Goal: Register for event/course

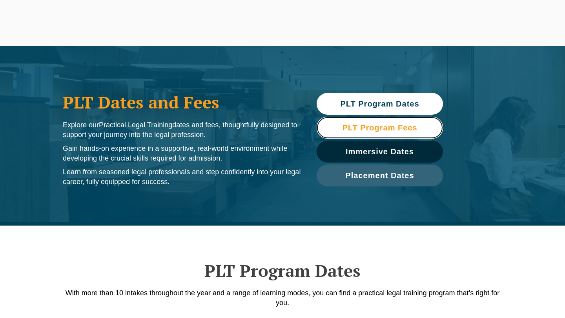
click at [356, 133] on link "PLT Program Fees" at bounding box center [379, 128] width 126 height 22
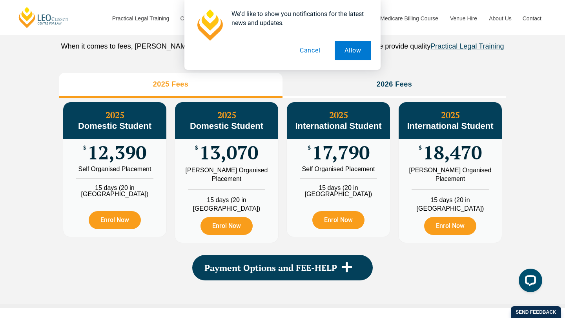
scroll to position [892, 0]
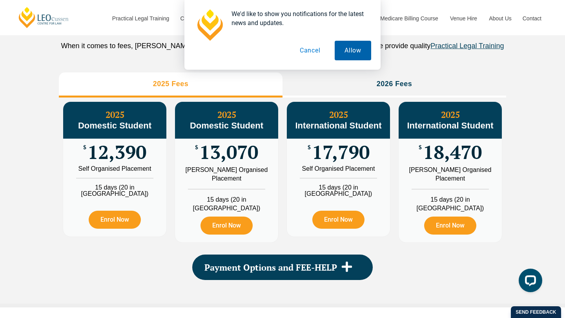
click at [345, 50] on button "Allow" at bounding box center [352, 51] width 36 height 20
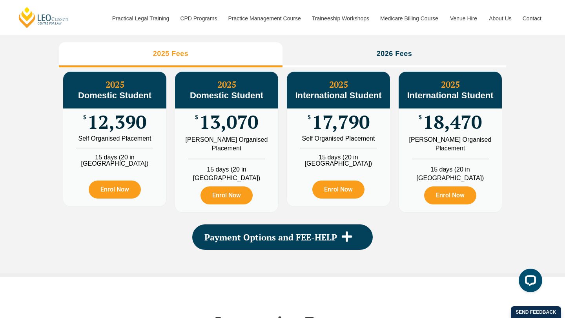
scroll to position [923, 0]
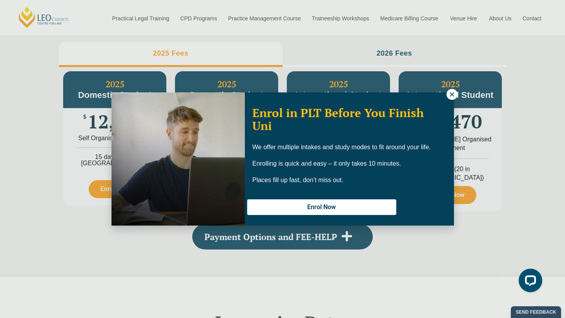
click at [451, 92] on icon at bounding box center [451, 94] width 7 height 7
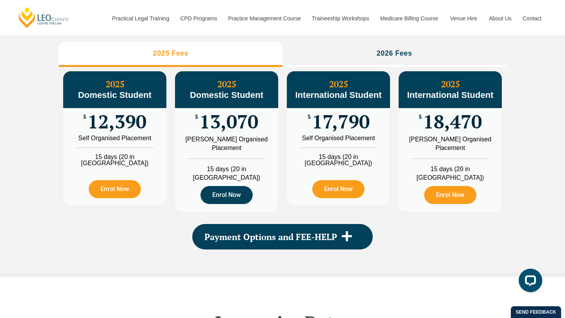
click at [226, 193] on link "Enrol Now" at bounding box center [226, 195] width 52 height 18
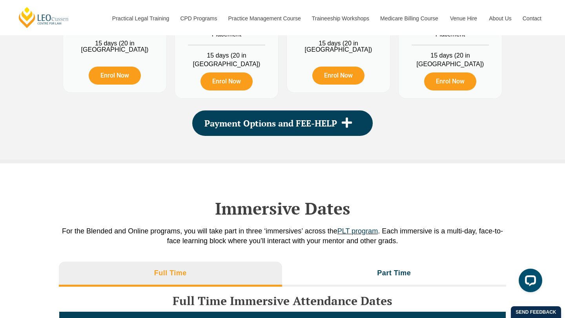
scroll to position [1037, 0]
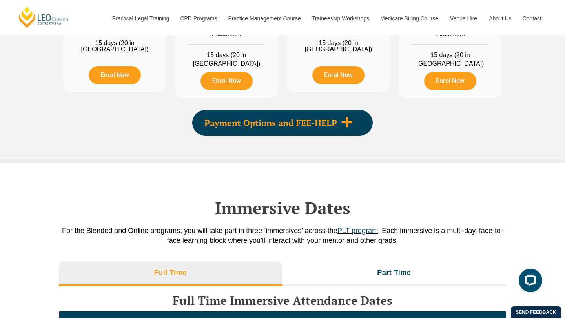
click at [269, 126] on span "Payment Options and FEE-HELP" at bounding box center [270, 123] width 133 height 9
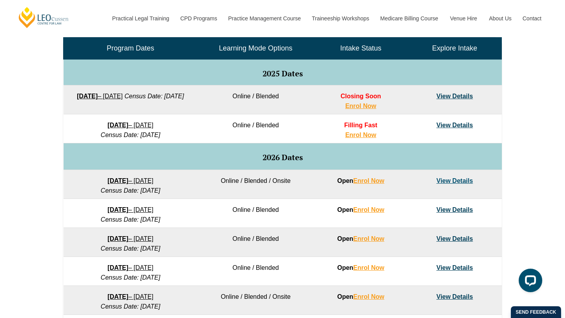
scroll to position [386, 0]
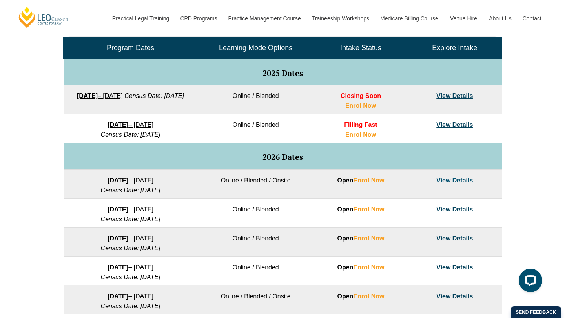
click at [460, 126] on link "View Details" at bounding box center [454, 125] width 36 height 7
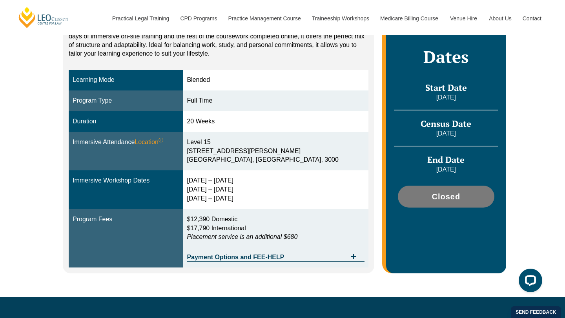
scroll to position [181, 0]
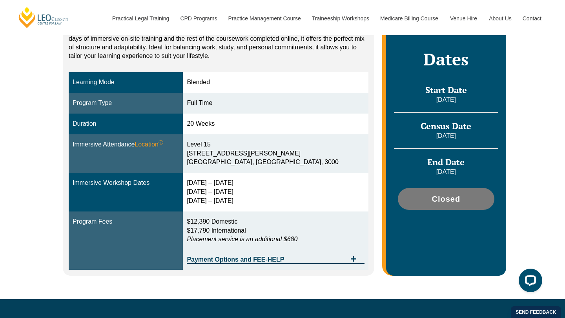
click at [535, 141] on div "Blended Online Blended learning combines the flexibility of online study with t…" at bounding box center [282, 132] width 565 height 336
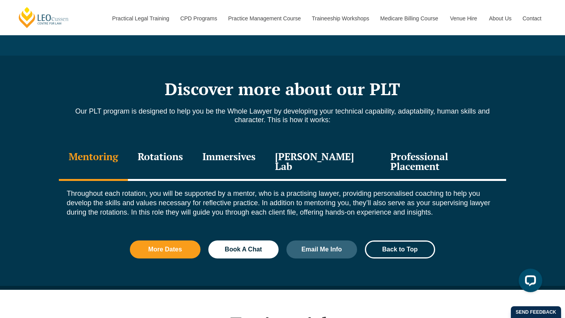
scroll to position [817, 0]
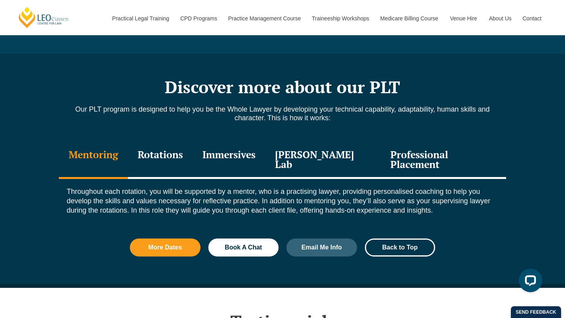
click at [170, 156] on div "Rotations" at bounding box center [160, 160] width 65 height 37
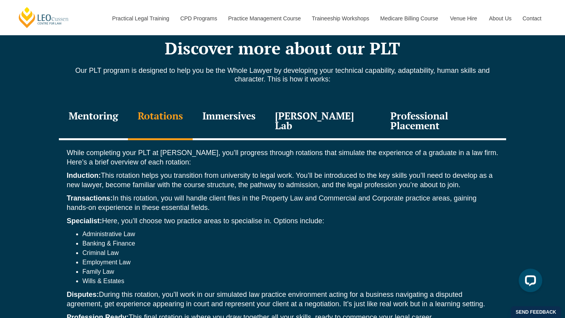
scroll to position [857, 0]
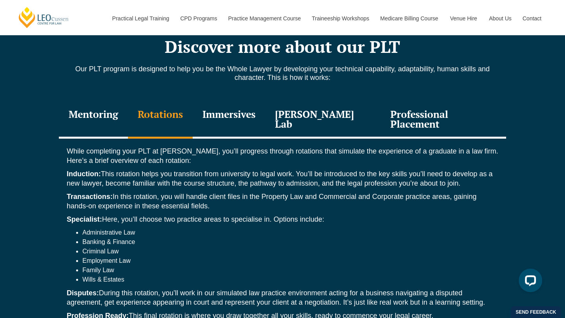
click at [238, 123] on div "Immersives" at bounding box center [229, 120] width 73 height 37
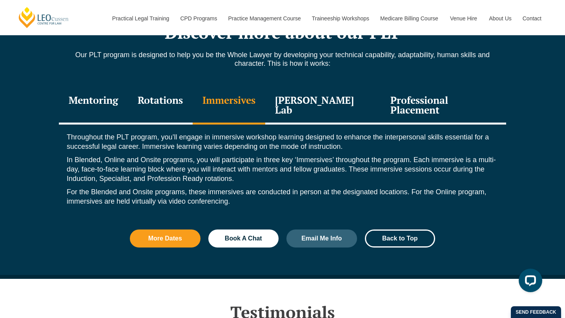
scroll to position [873, 0]
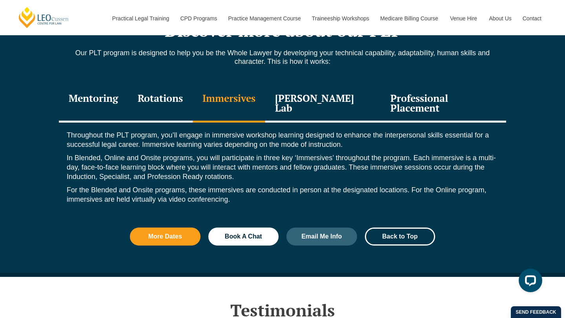
click at [317, 95] on div "Leo Justice Lab" at bounding box center [322, 103] width 115 height 37
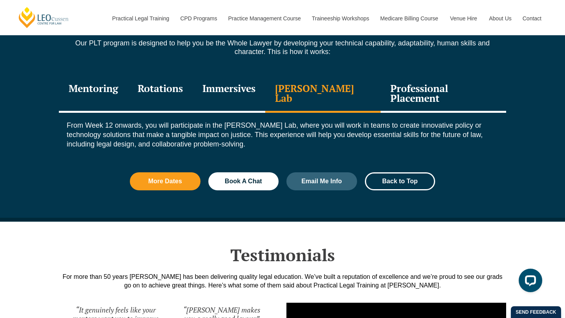
scroll to position [885, 0]
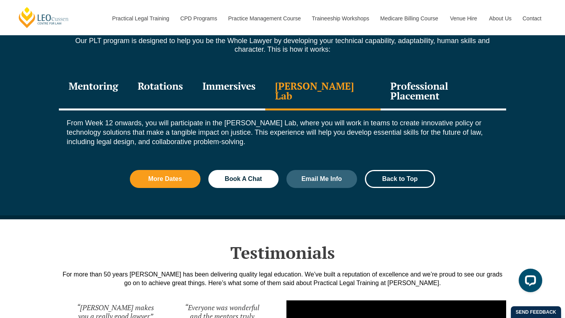
click at [440, 89] on div "Professional Placement" at bounding box center [442, 91] width 125 height 37
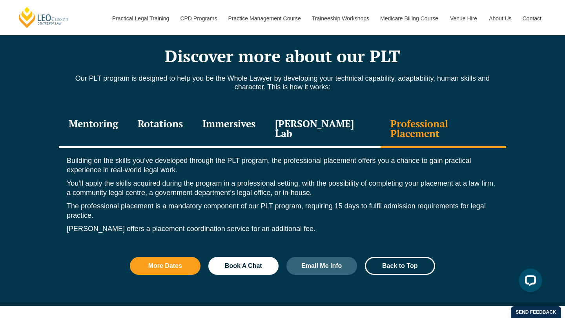
scroll to position [843, 0]
